Goal: Navigation & Orientation: Find specific page/section

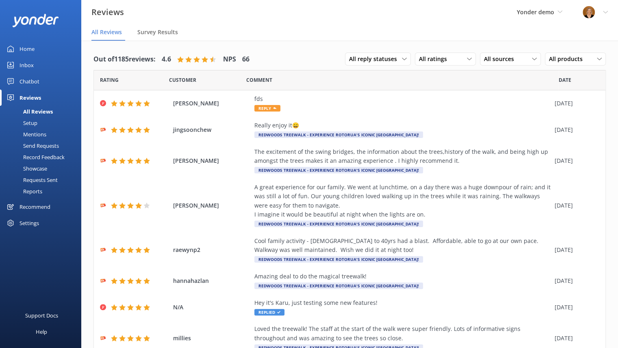
click at [33, 79] on div "Chatbot" at bounding box center [30, 81] width 20 height 16
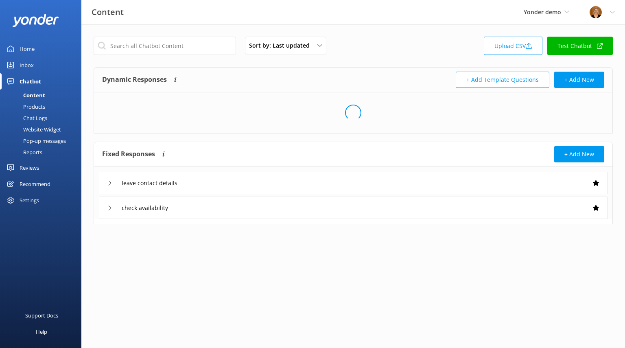
click at [32, 50] on div "Home" at bounding box center [27, 49] width 15 height 16
